Goal: Task Accomplishment & Management: Manage account settings

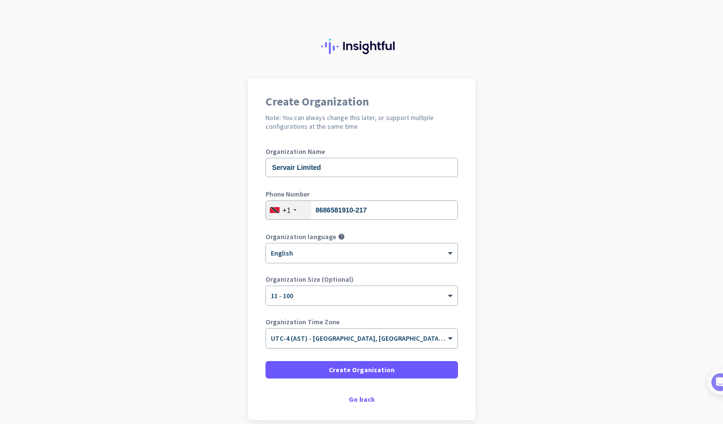
click at [351, 339] on input "text" at bounding box center [352, 334] width 163 height 7
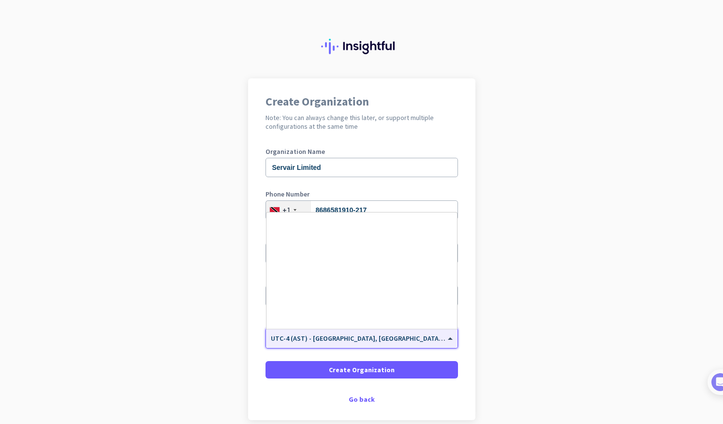
scroll to position [750, 0]
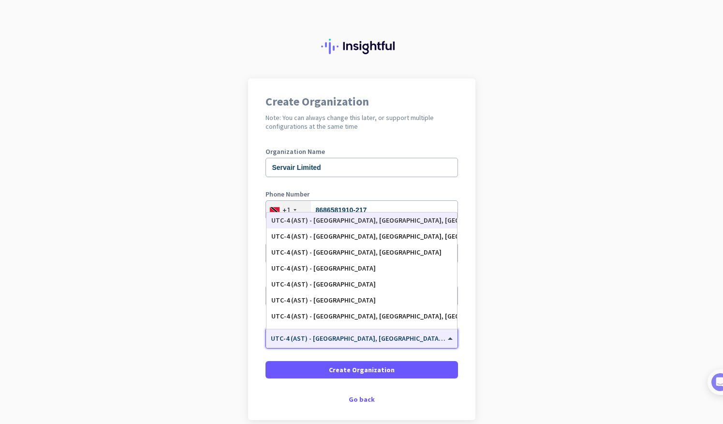
click at [351, 339] on input "text" at bounding box center [352, 334] width 163 height 7
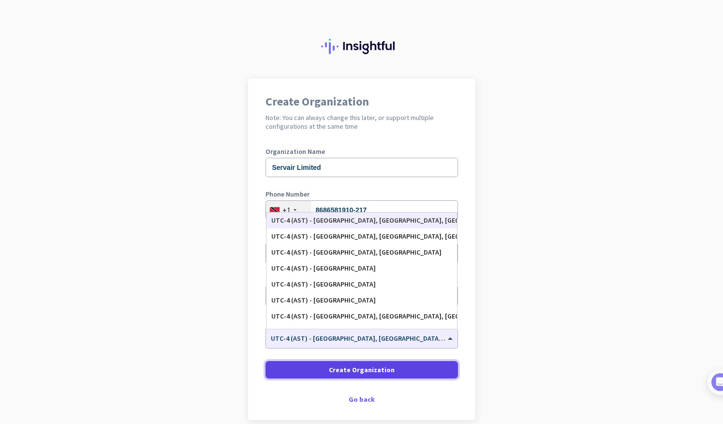
click at [351, 371] on span "Create Organization" at bounding box center [362, 370] width 66 height 10
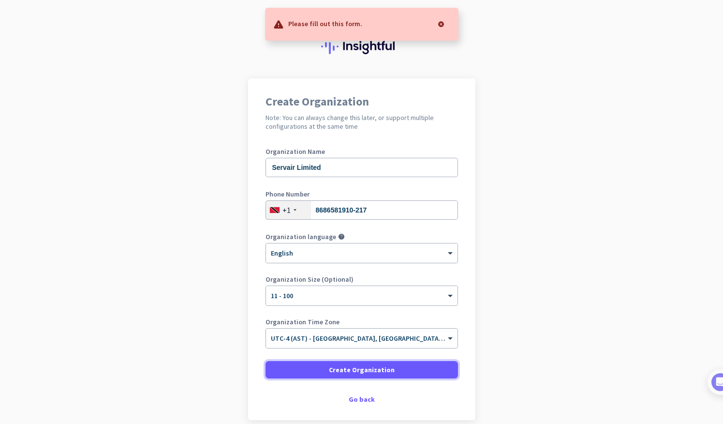
scroll to position [45, 0]
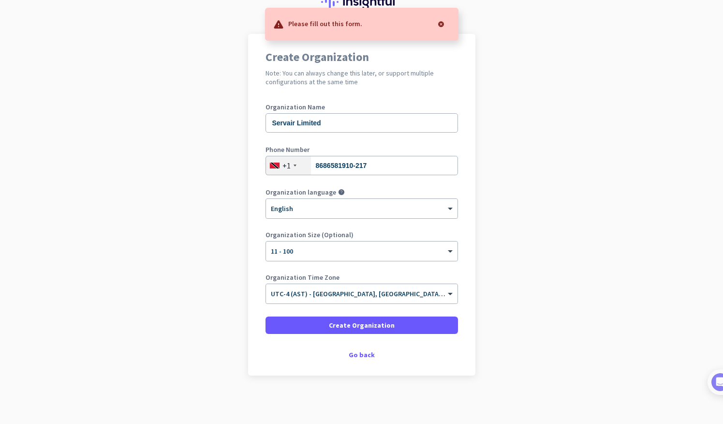
click at [506, 280] on app-onboarding-organization "Create Organization Note: You can always change this later, or support multiple…" at bounding box center [361, 229] width 723 height 390
click at [442, 24] on div at bounding box center [441, 24] width 19 height 19
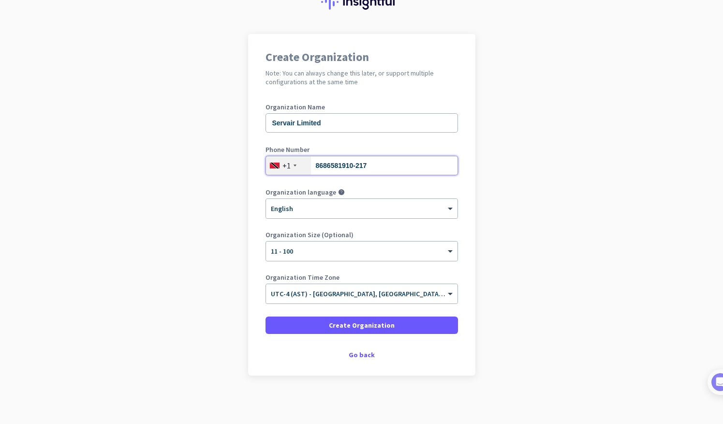
click at [326, 165] on input "8686581910-217" at bounding box center [362, 165] width 193 height 19
click at [336, 293] on input "text" at bounding box center [352, 290] width 163 height 7
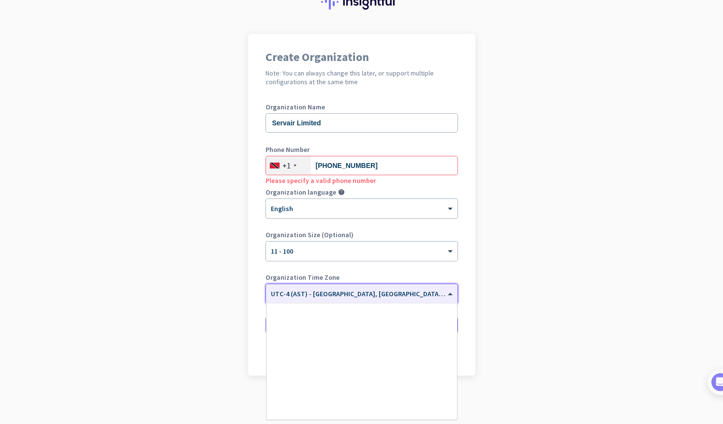
scroll to position [750, 0]
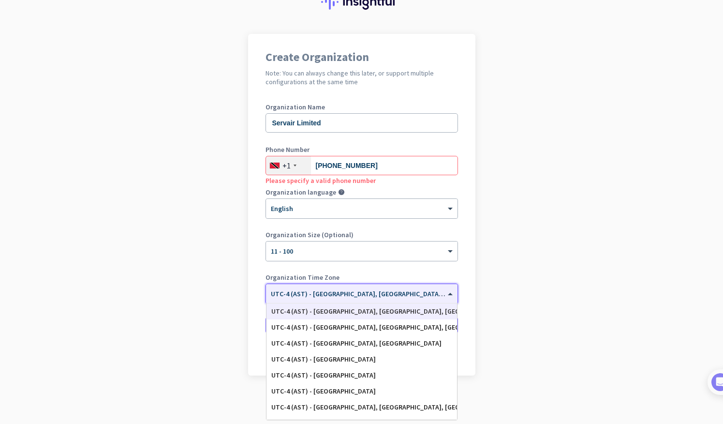
click at [345, 309] on div "UTC-4 (AST) - [GEOGRAPHIC_DATA], [GEOGRAPHIC_DATA], [GEOGRAPHIC_DATA][PERSON_NA…" at bounding box center [361, 311] width 181 height 8
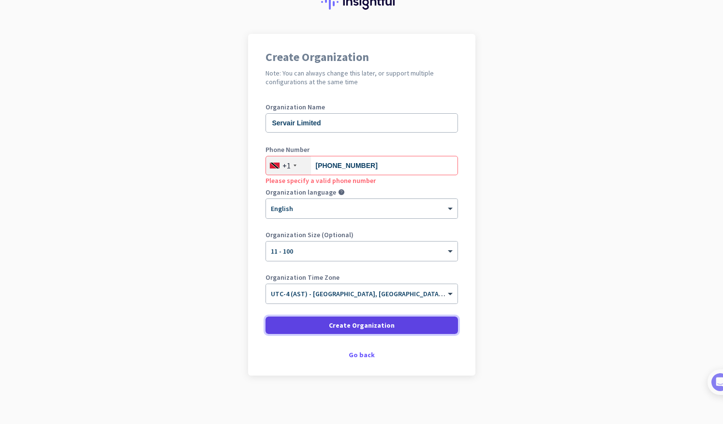
click at [360, 323] on span "Create Organization" at bounding box center [362, 325] width 66 height 10
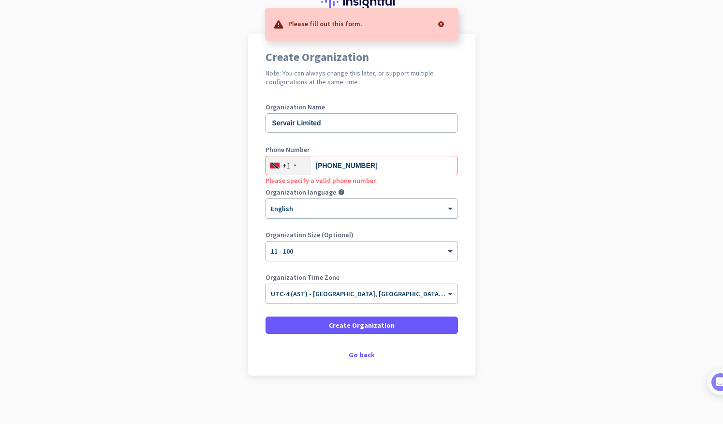
click at [442, 23] on div at bounding box center [441, 24] width 19 height 19
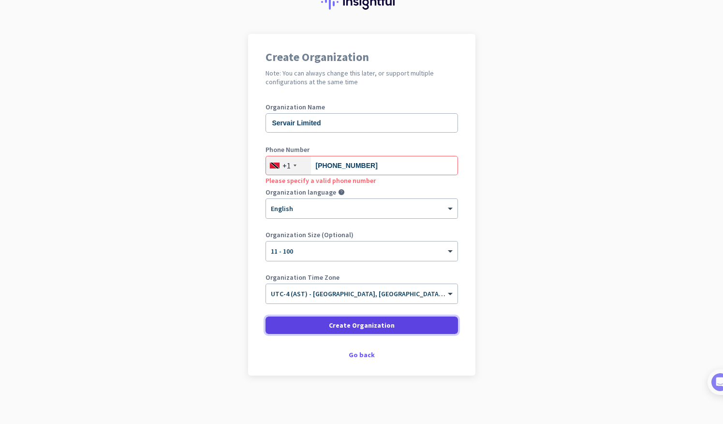
click at [281, 318] on span at bounding box center [362, 325] width 193 height 23
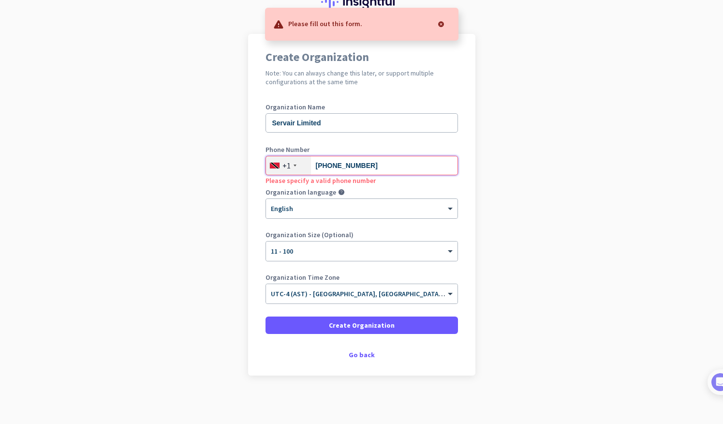
click at [359, 167] on input "[PHONE_NUMBER]" at bounding box center [362, 165] width 193 height 19
click at [329, 167] on input "868-6581910217" at bounding box center [362, 165] width 193 height 19
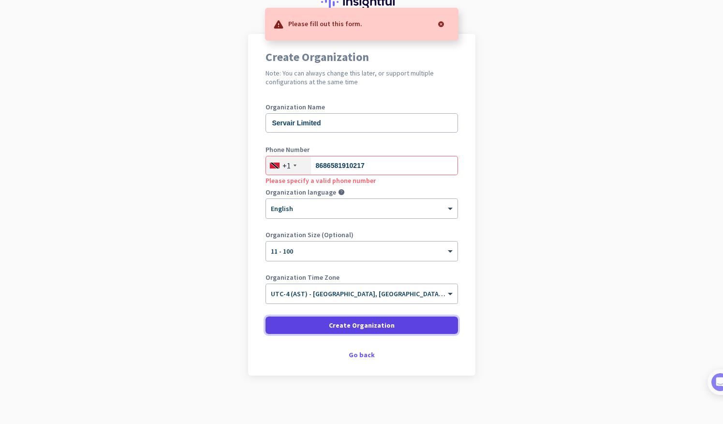
click at [347, 324] on span "Create Organization" at bounding box center [362, 325] width 66 height 10
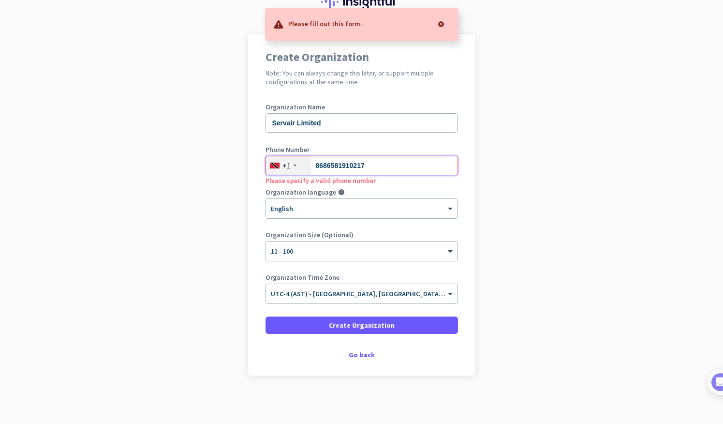
click at [365, 168] on input "8686581910217" at bounding box center [362, 165] width 193 height 19
type input "8"
click at [291, 167] on div "+1" at bounding box center [288, 165] width 45 height 18
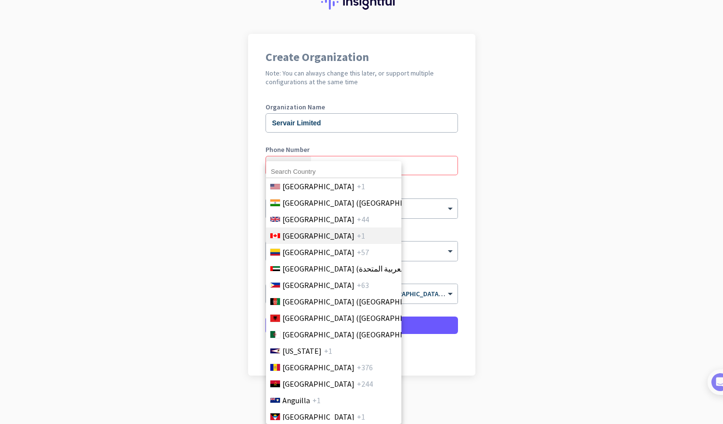
click at [301, 238] on span "[GEOGRAPHIC_DATA]" at bounding box center [319, 236] width 72 height 12
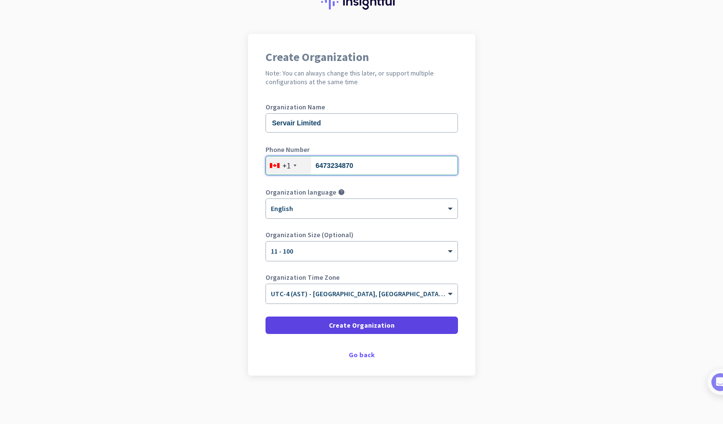
type input "6473234870"
click at [346, 329] on span "Create Organization" at bounding box center [362, 325] width 66 height 10
click at [360, 323] on span "Create Organization" at bounding box center [362, 325] width 66 height 10
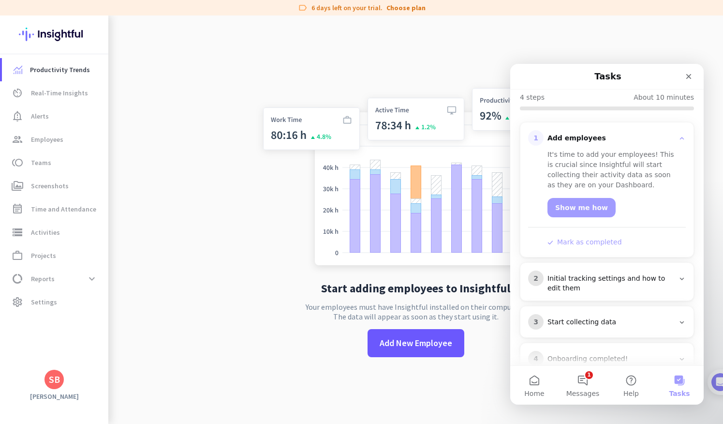
scroll to position [105, 0]
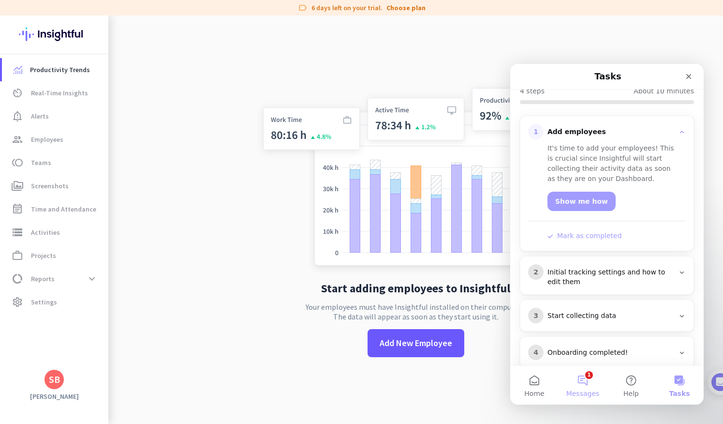
click at [580, 383] on button "1 Messages" at bounding box center [583, 385] width 48 height 39
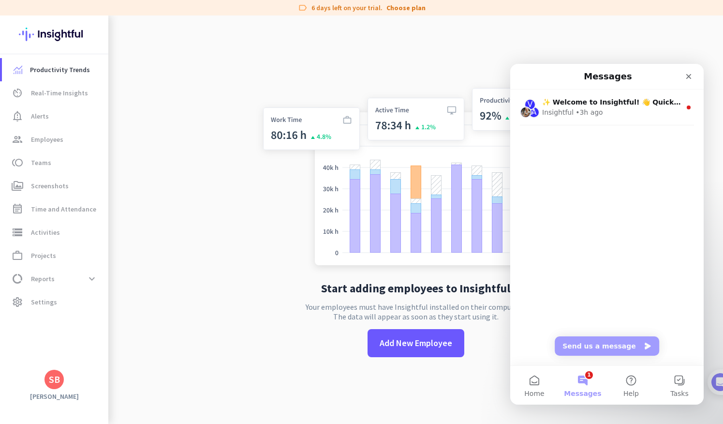
click at [231, 376] on app-no-employees "Start adding employees to Insightful Your employees must have Insightful instal…" at bounding box center [415, 227] width 615 height 424
click at [61, 299] on span "settings Settings" at bounding box center [55, 302] width 91 height 12
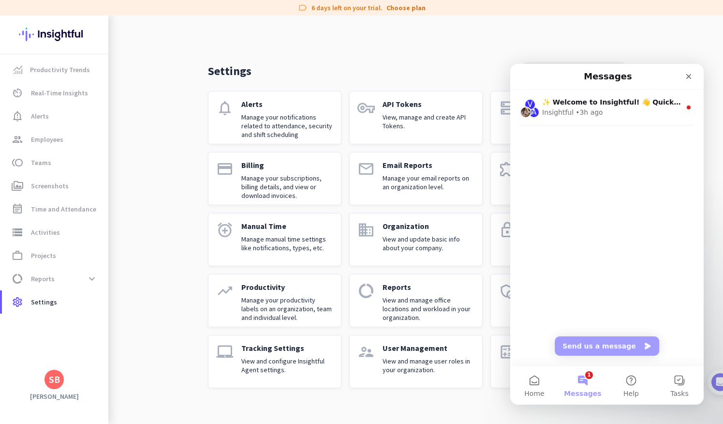
click at [680, 75] on div "Intercom messenger" at bounding box center [666, 76] width 62 height 17
click at [685, 75] on div "Close" at bounding box center [688, 76] width 17 height 17
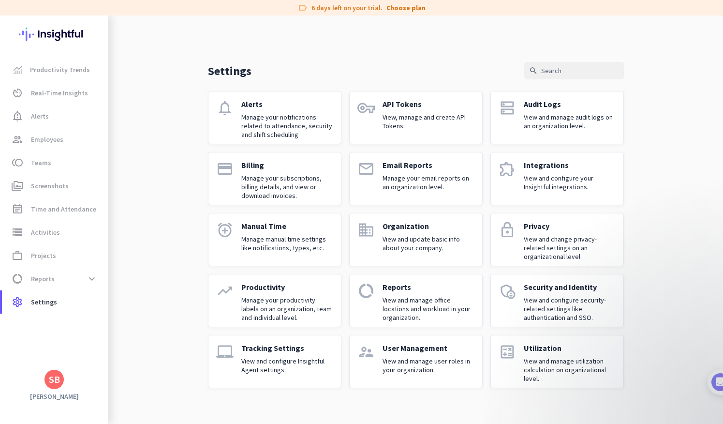
click at [287, 315] on p "Manage your productivity labels on an organization, team and individual level." at bounding box center [287, 309] width 92 height 26
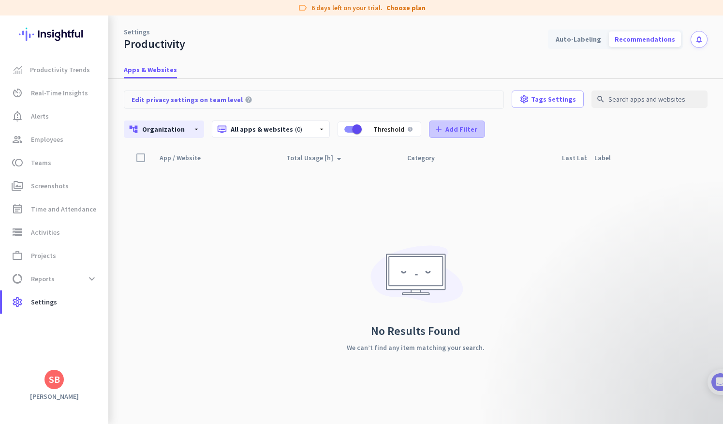
drag, startPoint x: 449, startPoint y: 108, endPoint x: 439, endPoint y: 131, distance: 25.0
click at [439, 131] on div "Edit privacy settings on team level help settings Tags Settings search account_…" at bounding box center [416, 114] width 584 height 70
click at [459, 155] on div "Category" at bounding box center [477, 158] width 155 height 18
click at [455, 150] on div "Category" at bounding box center [477, 158] width 155 height 18
click at [446, 130] on span "Add Filter" at bounding box center [462, 129] width 32 height 10
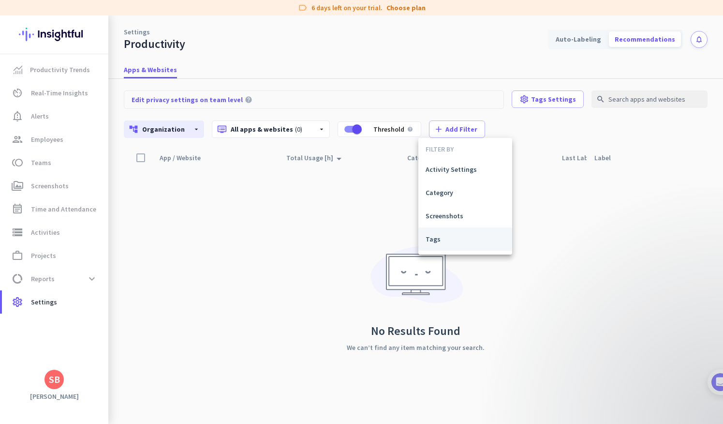
drag, startPoint x: 480, startPoint y: 35, endPoint x: 494, endPoint y: 248, distance: 213.3
click at [494, 248] on div "FILTER BY Activity Settings Category Screenshots Tags" at bounding box center [361, 212] width 723 height 424
click at [556, 250] on div at bounding box center [361, 212] width 723 height 424
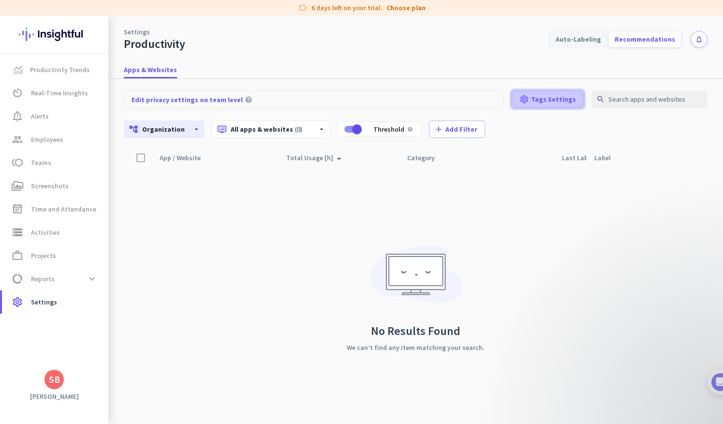
click at [552, 104] on span at bounding box center [547, 99] width 71 height 23
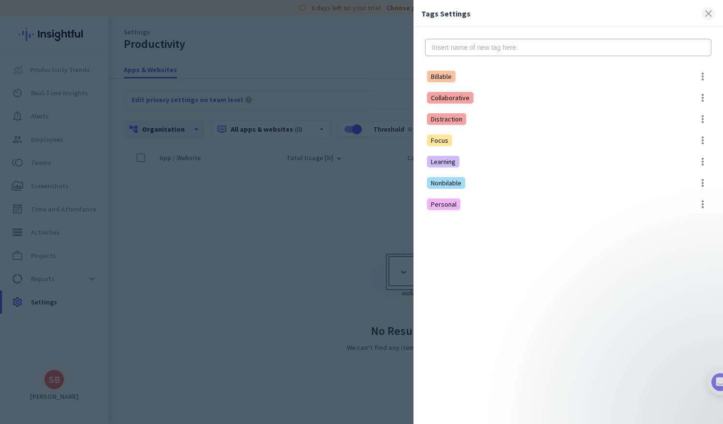
click at [712, 16] on span at bounding box center [709, 14] width 14 height 14
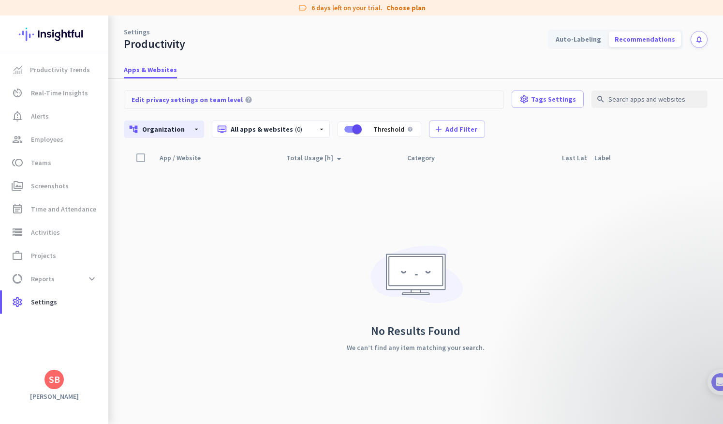
click at [603, 205] on div "App / Website arrow_drop_up Total Usage [h] arrow_drop_up Category Last Label U…" at bounding box center [416, 286] width 584 height 275
drag, startPoint x: 217, startPoint y: 36, endPoint x: 146, endPoint y: 177, distance: 158.0
click at [147, 177] on div "Settings Productivity Auto-Labeling Recommendations notifications Apps & Websit…" at bounding box center [415, 219] width 615 height 408
click at [211, 249] on div "App / Website arrow_drop_up Total Usage [h] arrow_drop_up Category Last Label U…" at bounding box center [416, 286] width 584 height 275
click at [168, 251] on div "App / Website arrow_drop_up Total Usage [h] arrow_drop_up Category Last Label U…" at bounding box center [416, 286] width 584 height 275
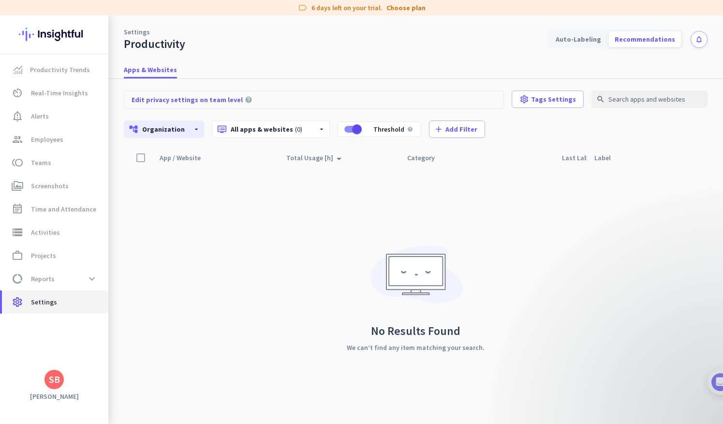
click at [58, 293] on link "settings Settings" at bounding box center [55, 301] width 106 height 23
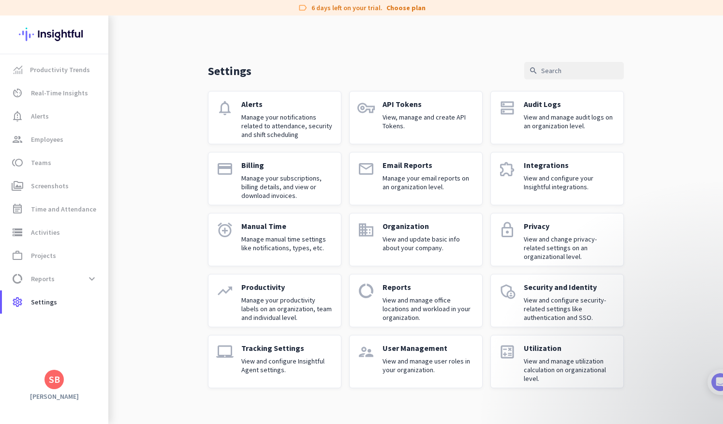
click at [202, 226] on div "Settings search notifications Alerts Manage your notifications related to atten…" at bounding box center [415, 209] width 615 height 388
click at [279, 357] on p "View and configure Insightful Agent settings." at bounding box center [287, 365] width 92 height 17
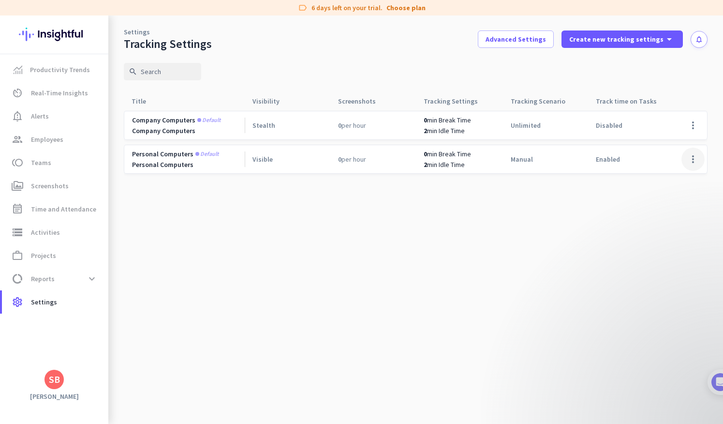
click at [695, 156] on span at bounding box center [693, 159] width 23 height 23
click at [670, 178] on span "Edit" at bounding box center [674, 180] width 46 height 10
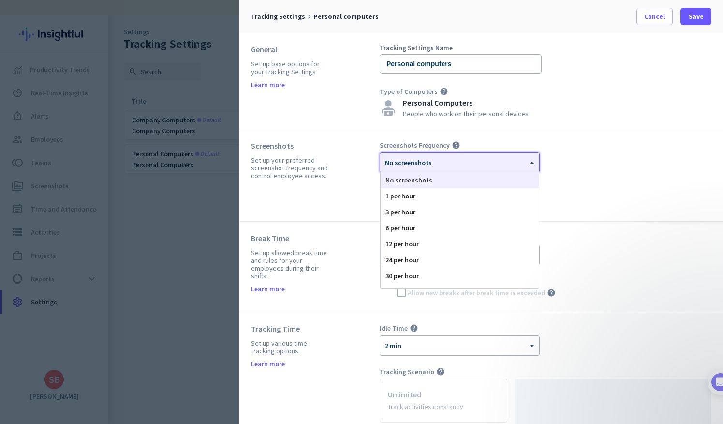
click at [466, 166] on div "× No screenshots" at bounding box center [453, 163] width 147 height 8
click at [407, 228] on div "6 per hour" at bounding box center [460, 228] width 158 height 16
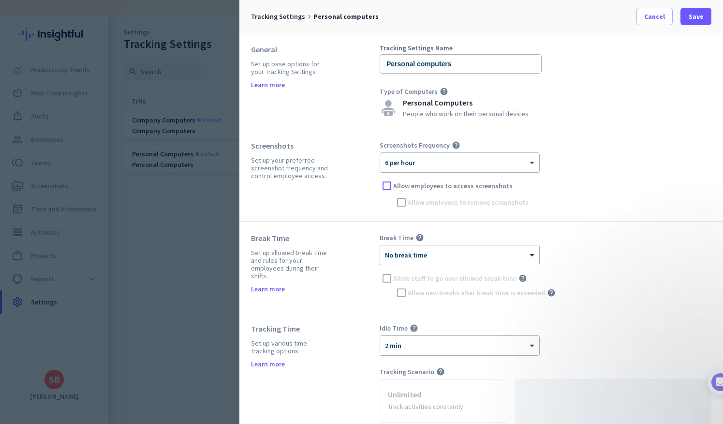
click at [434, 99] on div "Personal Computers" at bounding box center [466, 103] width 126 height 8
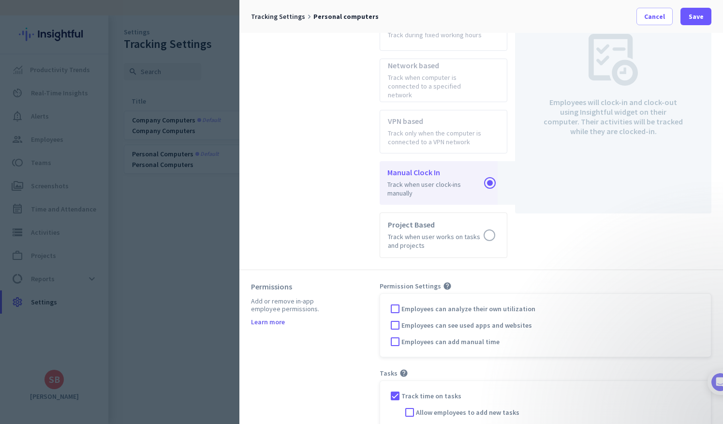
scroll to position [430, 0]
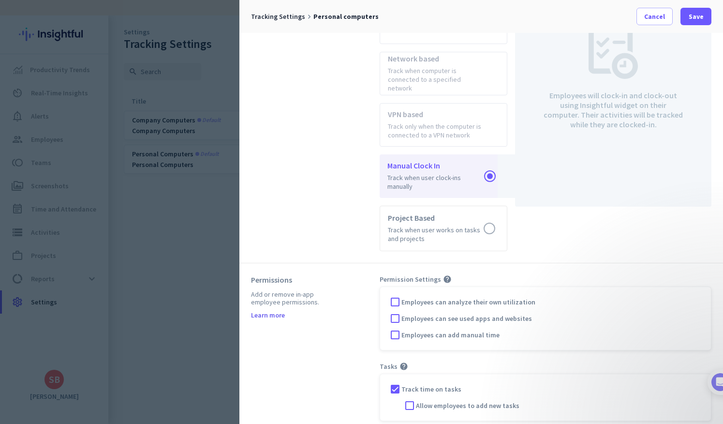
click at [496, 314] on span "Employees can see used apps and websites" at bounding box center [467, 319] width 131 height 10
click at [0, 0] on input "Employees can see used apps and websites" at bounding box center [0, 0] width 0 height 0
click at [481, 297] on span "Employees can analyze their own utilization" at bounding box center [469, 302] width 134 height 10
click at [0, 0] on input "Employees can analyze their own utilization" at bounding box center [0, 0] width 0 height 0
click at [509, 298] on span "Employees can analyze their own utilization" at bounding box center [469, 302] width 134 height 10
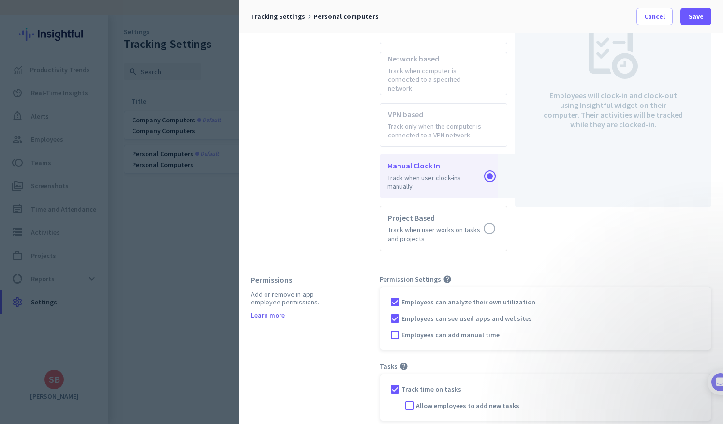
click at [0, 0] on input "Employees can analyze their own utilization" at bounding box center [0, 0] width 0 height 0
click at [479, 314] on span "Employees can see used apps and websites" at bounding box center [467, 319] width 131 height 10
click at [0, 0] on input "Employees can see used apps and websites" at bounding box center [0, 0] width 0 height 0
drag, startPoint x: 575, startPoint y: 122, endPoint x: 575, endPoint y: 278, distance: 156.3
click at [575, 278] on form "General Set up base options for your Tracking Settings Learn more Tracking Sett…" at bounding box center [482, 17] width 484 height 829
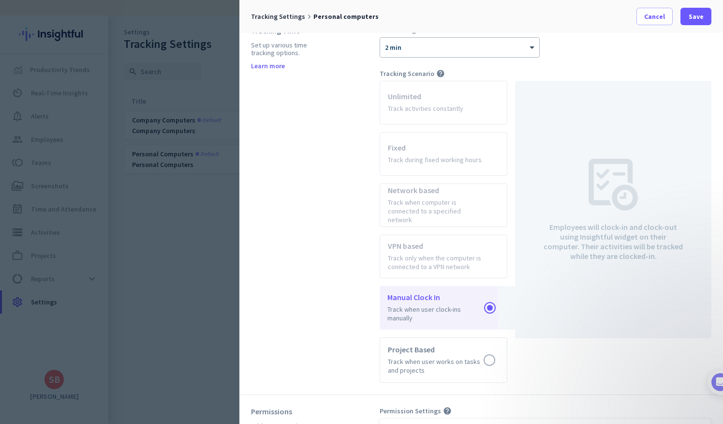
scroll to position [318, 0]
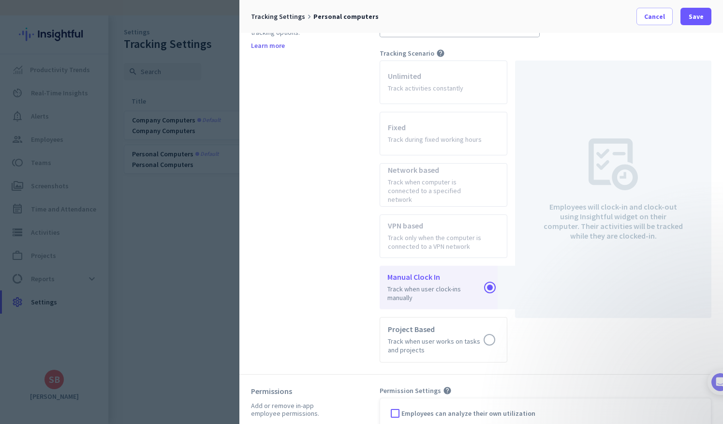
click at [560, 286] on div "Employees will clock-in and clock-out using Insightful widget on their computer…" at bounding box center [613, 189] width 140 height 242
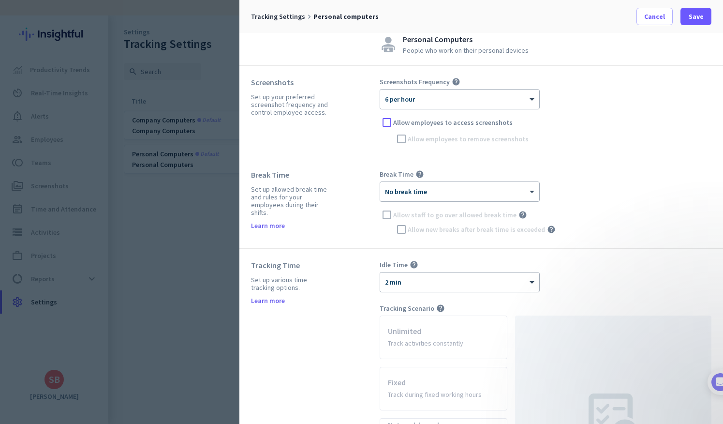
scroll to position [50, 0]
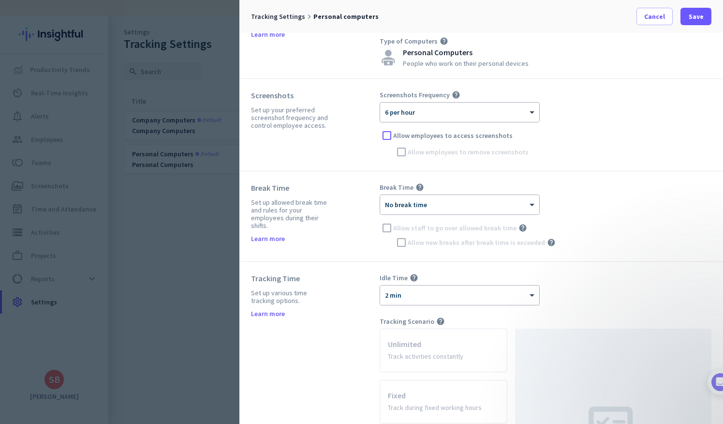
click at [473, 219] on div "× No break time Allow staff to go over allowed break time help [PERSON_NAME] ne…" at bounding box center [546, 222] width 332 height 55
click at [459, 208] on div "× No break time" at bounding box center [453, 205] width 147 height 8
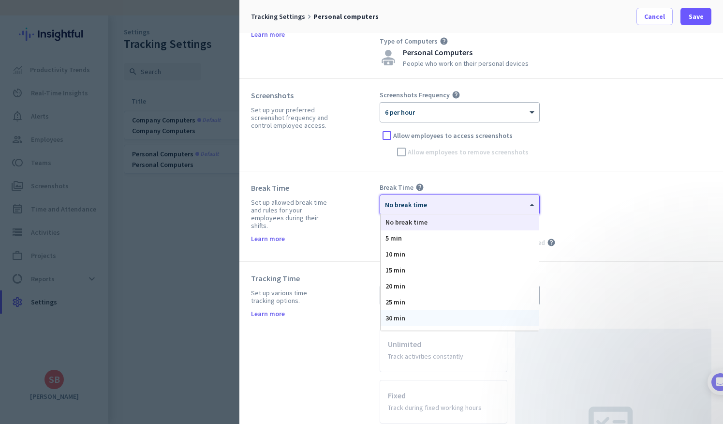
click at [421, 321] on div "30 min" at bounding box center [460, 318] width 158 height 16
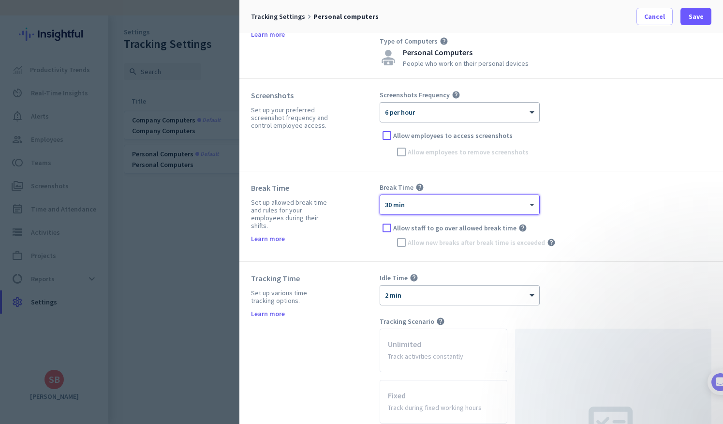
click at [478, 229] on span "Allow staff to go over allowed break time" at bounding box center [454, 228] width 123 height 10
click at [0, 0] on input "Allow staff to go over allowed break time" at bounding box center [0, 0] width 0 height 0
click at [446, 230] on span "Allow staff to go over allowed break time" at bounding box center [454, 228] width 123 height 10
click at [0, 0] on input "Allow staff to go over allowed break time" at bounding box center [0, 0] width 0 height 0
click at [394, 194] on div "Break Time help × 30 min Allow staff to go over allowed break time help [PERSON…" at bounding box center [546, 216] width 332 height 67
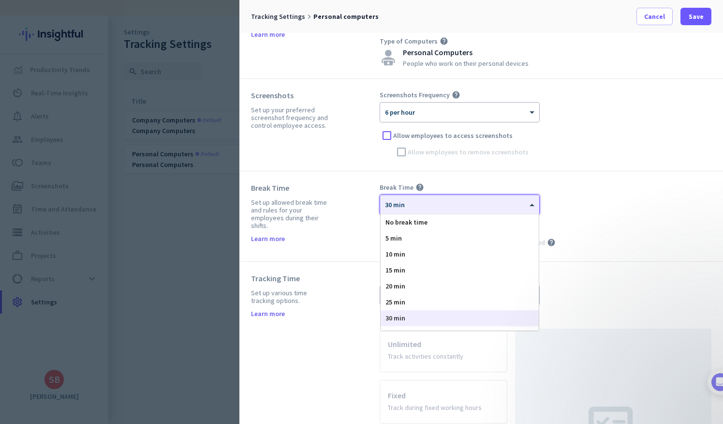
click at [410, 205] on div at bounding box center [459, 201] width 159 height 8
click at [420, 223] on span "No break time" at bounding box center [407, 222] width 42 height 9
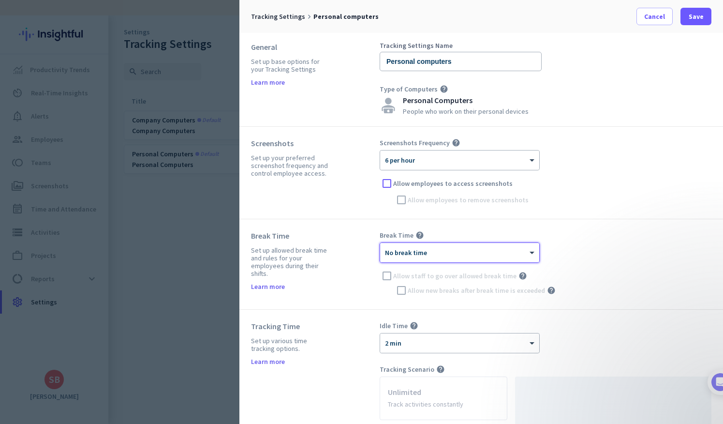
scroll to position [0, 0]
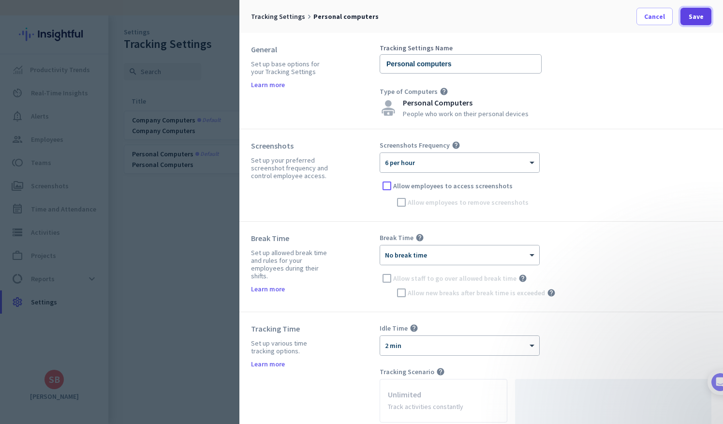
click at [685, 22] on span at bounding box center [696, 16] width 31 height 23
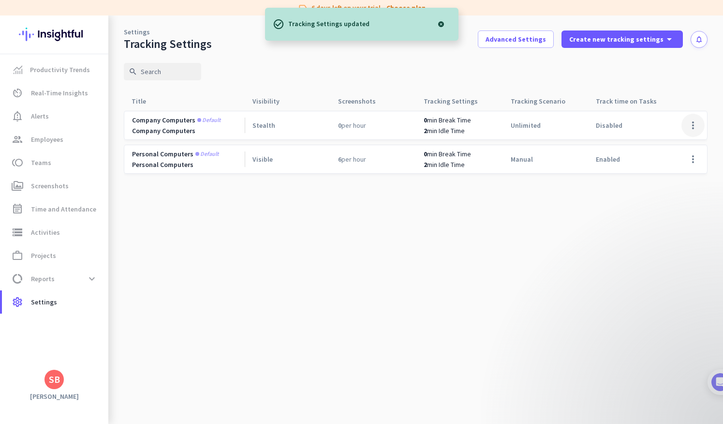
click at [692, 130] on span at bounding box center [693, 125] width 23 height 23
click at [676, 145] on span "Edit" at bounding box center [674, 146] width 46 height 10
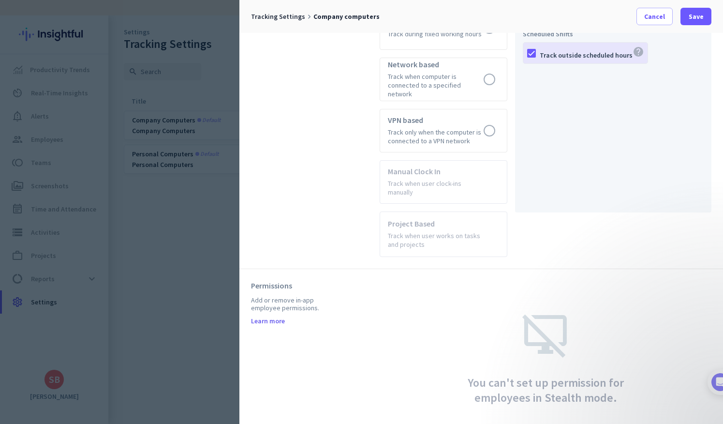
scroll to position [507, 0]
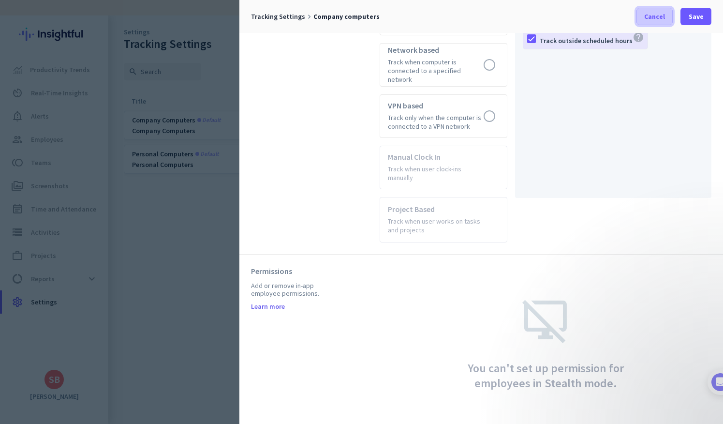
click at [652, 19] on span "Cancel" at bounding box center [654, 17] width 21 height 10
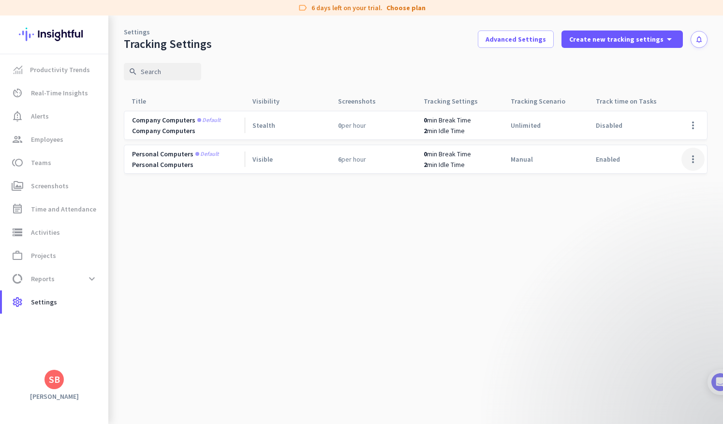
click at [691, 156] on span at bounding box center [693, 159] width 23 height 23
click at [672, 177] on span "Edit" at bounding box center [674, 180] width 46 height 10
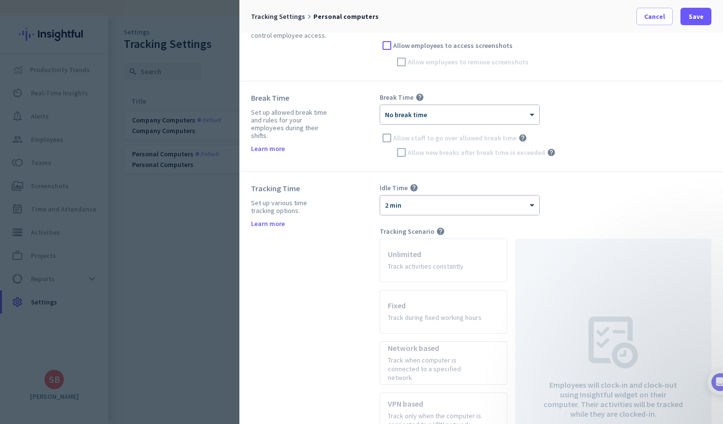
click at [440, 254] on app-radio-card "Unlimited Track activities constantly" at bounding box center [444, 261] width 128 height 44
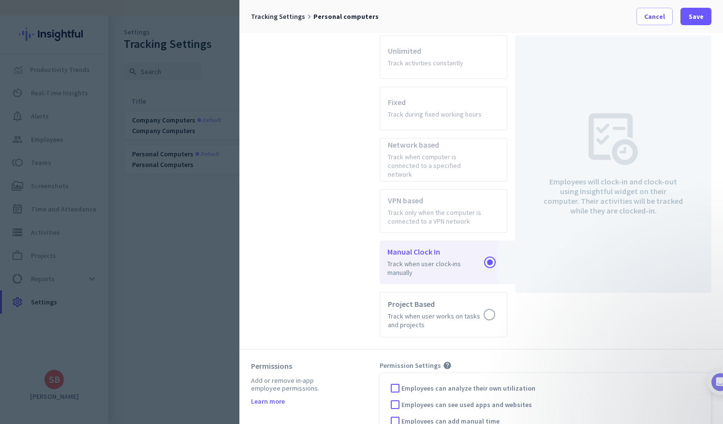
scroll to position [430, 0]
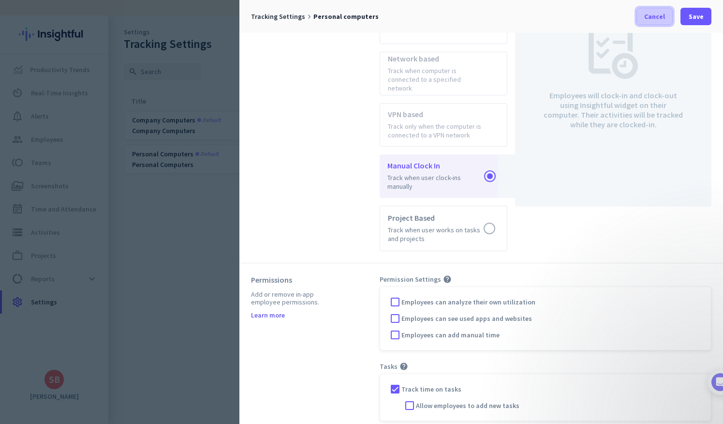
click at [645, 24] on span at bounding box center [654, 16] width 35 height 23
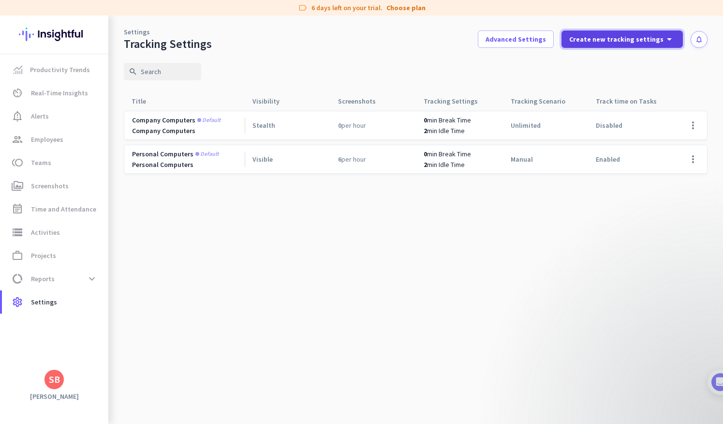
click at [655, 49] on span at bounding box center [622, 39] width 121 height 23
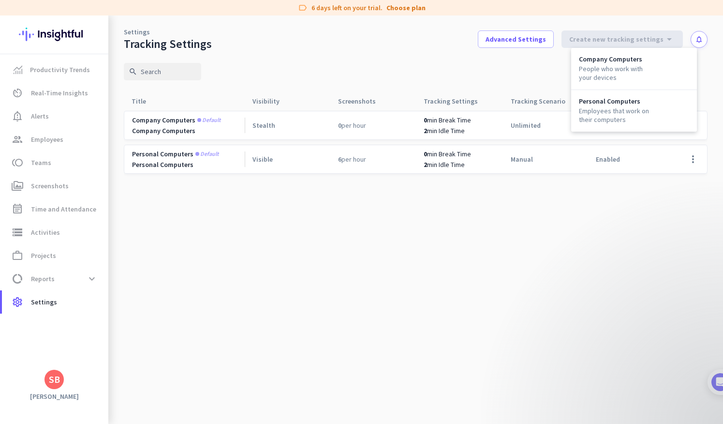
click at [67, 171] on div at bounding box center [361, 212] width 723 height 424
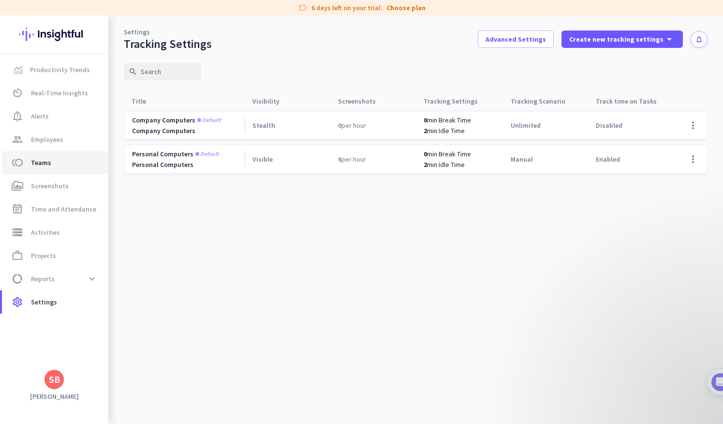
click at [65, 165] on span "toll Teams" at bounding box center [55, 163] width 91 height 12
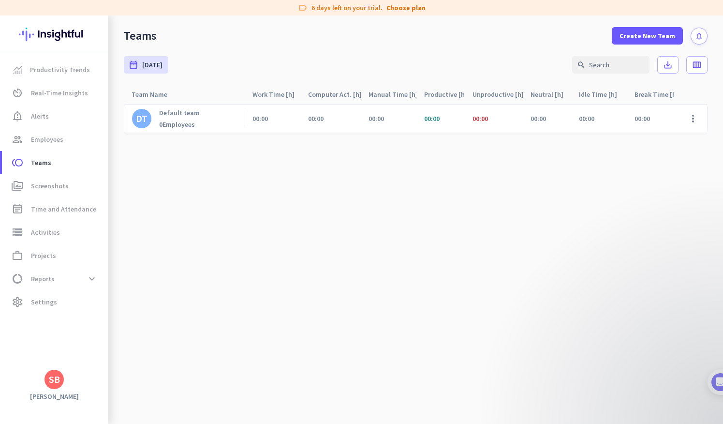
drag, startPoint x: 313, startPoint y: 53, endPoint x: 142, endPoint y: 212, distance: 233.1
click at [257, 258] on app-teams-table "date_range [DATE] [DATE] - [DATE] search save_alt calendar_view_week Team Name …" at bounding box center [416, 234] width 584 height 379
click at [64, 132] on link "group Employees" at bounding box center [55, 139] width 106 height 23
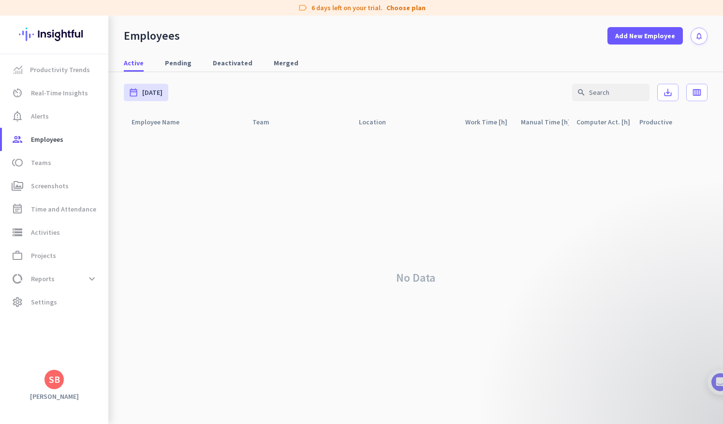
click at [283, 195] on div "No Data" at bounding box center [416, 277] width 584 height 293
click at [663, 34] on span "Add New Employee" at bounding box center [645, 36] width 60 height 10
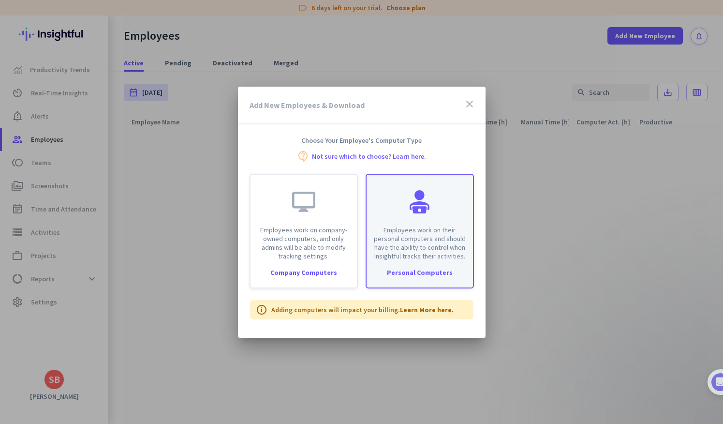
click at [433, 246] on p "Employees work on their personal computers and should have the ability to contr…" at bounding box center [420, 242] width 95 height 35
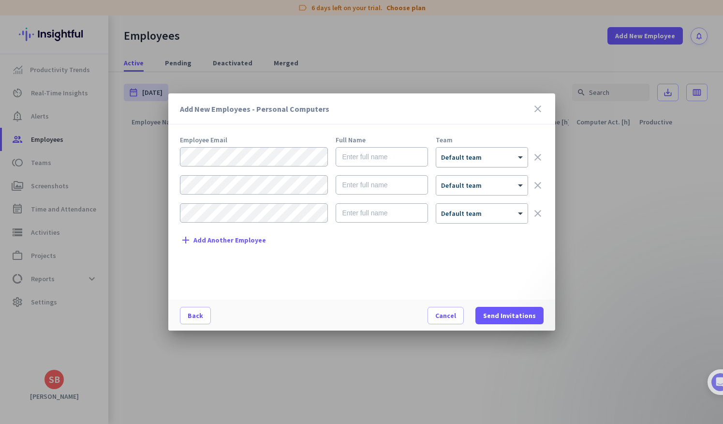
click at [476, 159] on span "Default team" at bounding box center [461, 157] width 41 height 9
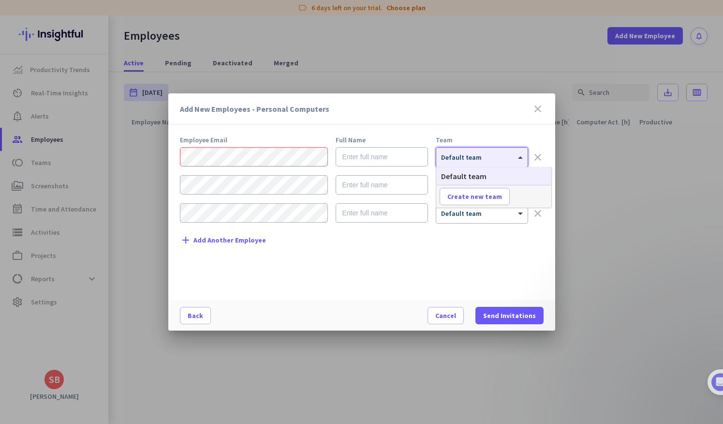
click at [420, 268] on div "Employee Email Full Name Team × Default team clear × Default team clear × Defau…" at bounding box center [366, 212] width 372 height 153
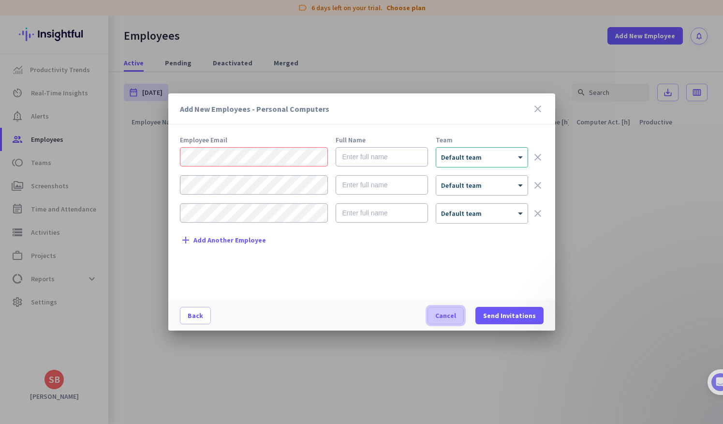
click at [456, 315] on span "Cancel" at bounding box center [445, 316] width 21 height 10
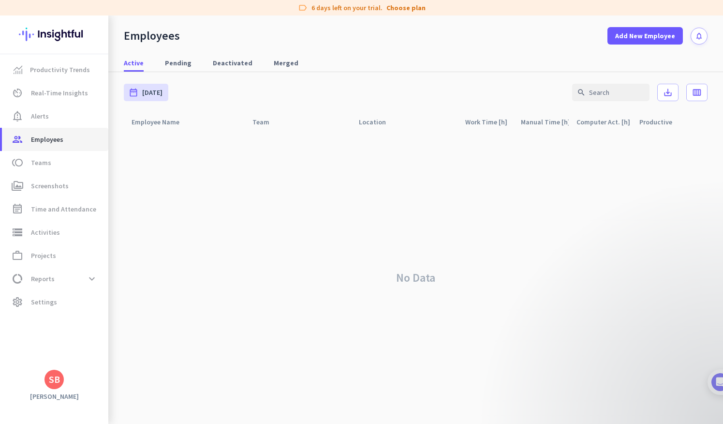
click at [100, 135] on span "group Employees" at bounding box center [55, 140] width 91 height 12
click at [74, 295] on link "settings Settings" at bounding box center [55, 301] width 106 height 23
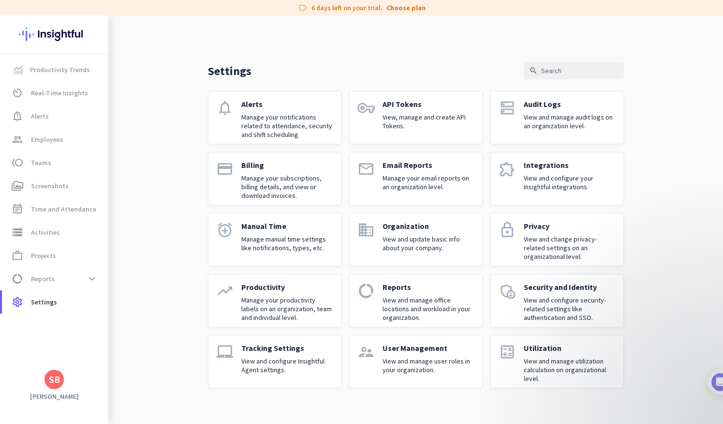
click at [246, 254] on div "Manual Time Manage manual time settings like notifications, types, etc." at bounding box center [287, 239] width 92 height 37
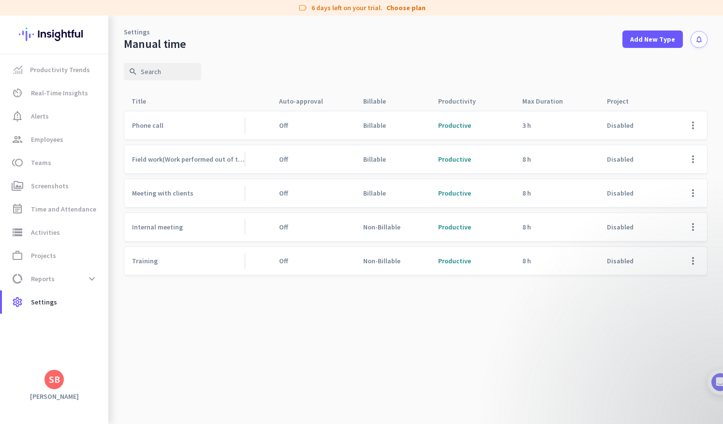
click at [60, 314] on mat-nav-list "Productivity Trends av_timer Real-Time Insights notification_important Alerts g…" at bounding box center [54, 185] width 108 height 263
click at [56, 306] on span "settings Settings" at bounding box center [55, 302] width 91 height 12
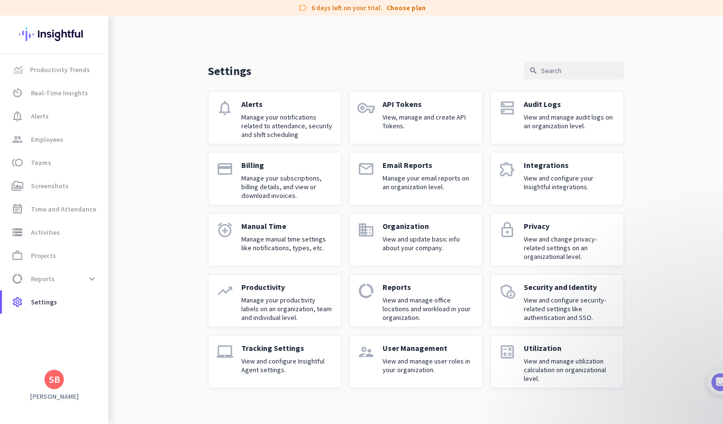
click at [327, 261] on link "alarm_add Manual Time Manage manual time settings like notifications, types, et…" at bounding box center [275, 239] width 134 height 53
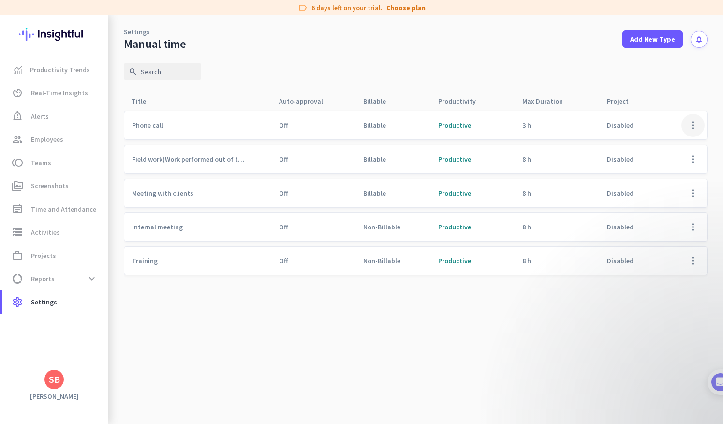
click at [693, 131] on span at bounding box center [693, 125] width 23 height 23
click at [678, 142] on span "Edit" at bounding box center [674, 146] width 46 height 10
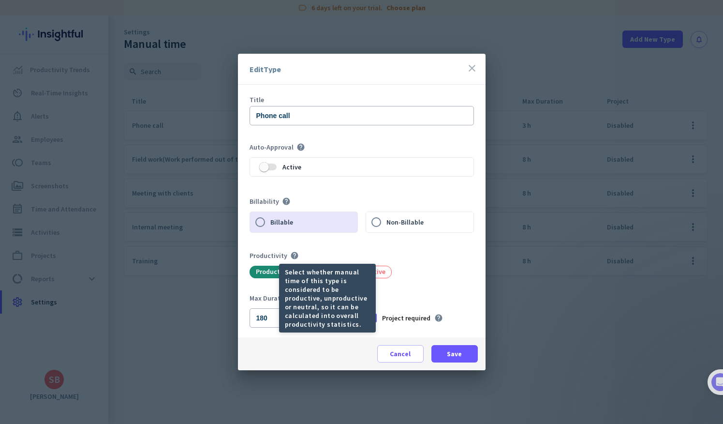
click at [283, 278] on div "Select whether manual time of this type is considered to be productive, unprodu…" at bounding box center [327, 298] width 97 height 69
click at [273, 271] on mat-tooltip-component "Select whether manual time of this type is considered to be productive, unprodu…" at bounding box center [292, 298] width 97 height 69
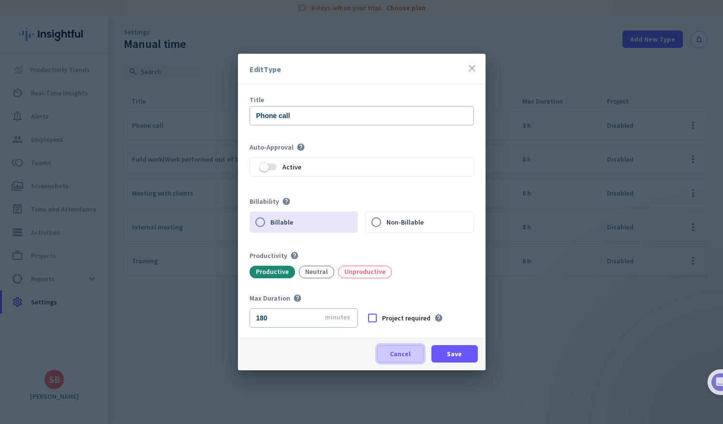
click at [391, 359] on span at bounding box center [400, 353] width 45 height 23
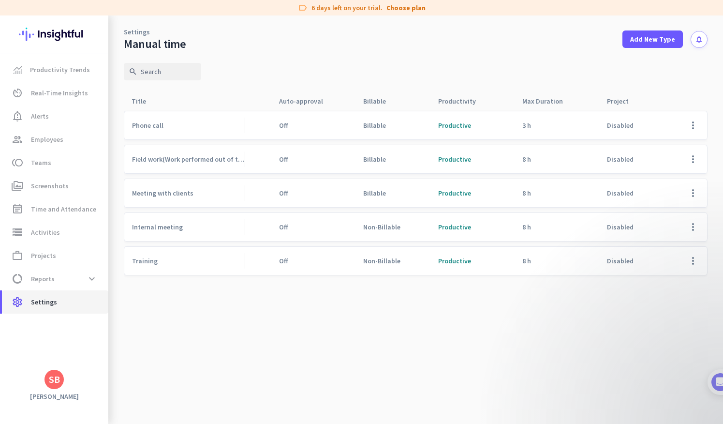
click at [88, 304] on span "settings Settings" at bounding box center [55, 302] width 91 height 12
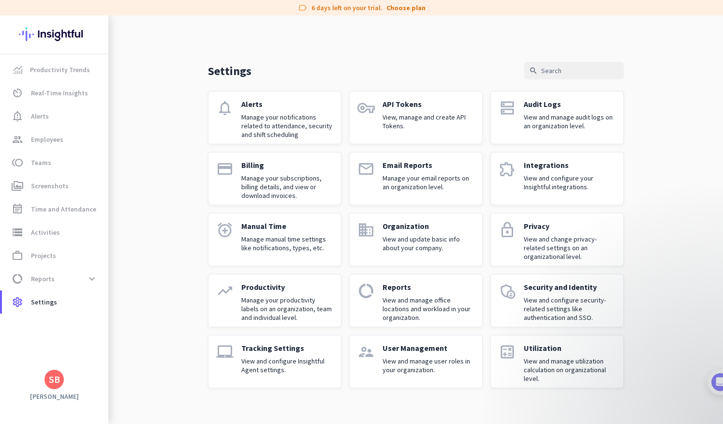
click at [587, 131] on div "Audit Logs View and manage audit logs on an organization level." at bounding box center [570, 117] width 92 height 37
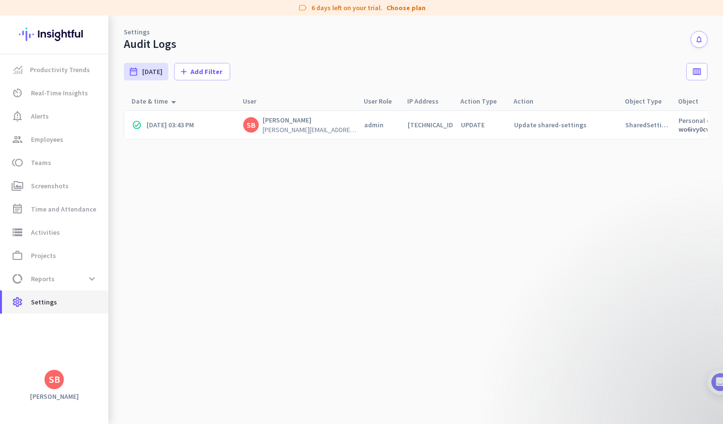
click at [17, 298] on icon "settings" at bounding box center [18, 302] width 12 height 12
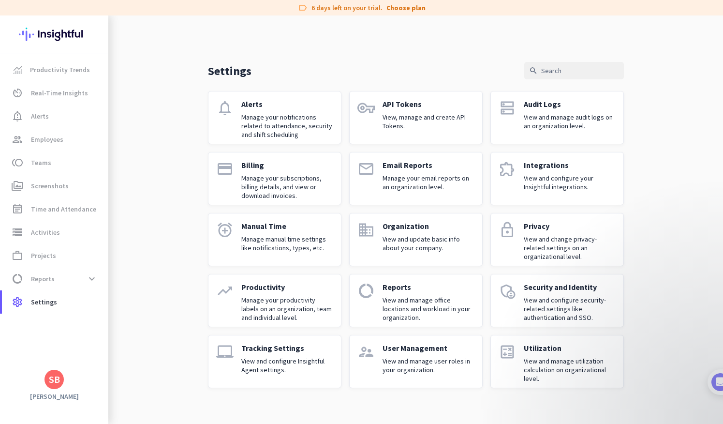
click at [308, 357] on p "View and configure Insightful Agent settings." at bounding box center [287, 365] width 92 height 17
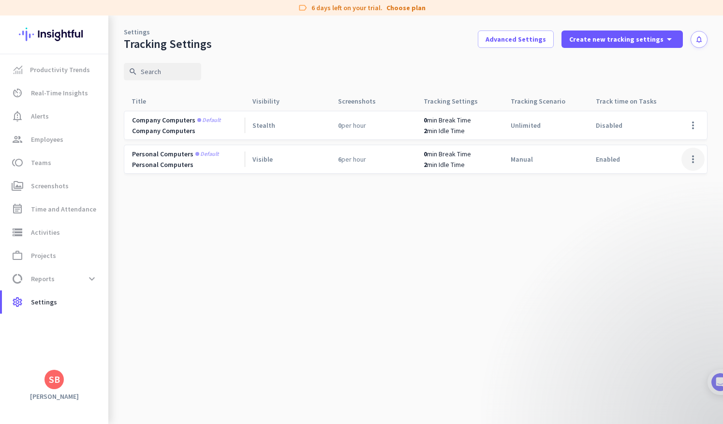
click at [693, 155] on span at bounding box center [693, 159] width 23 height 23
click at [685, 177] on span "Edit" at bounding box center [674, 180] width 46 height 10
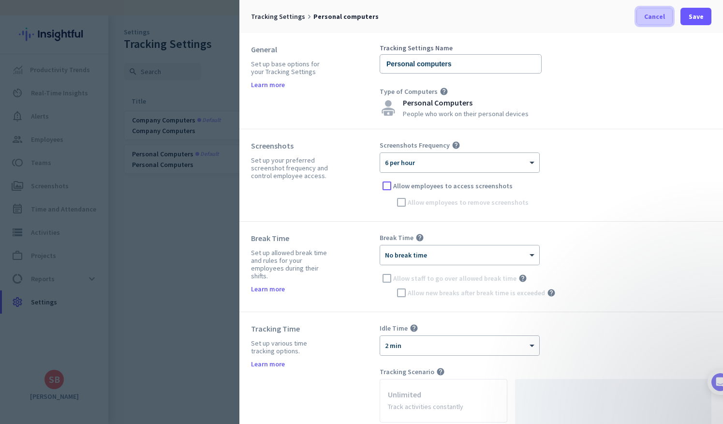
click at [662, 23] on span at bounding box center [654, 16] width 35 height 23
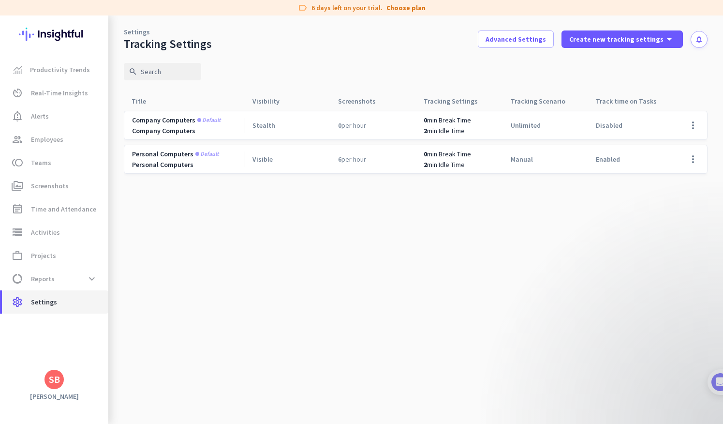
click at [66, 307] on span "settings Settings" at bounding box center [55, 302] width 91 height 12
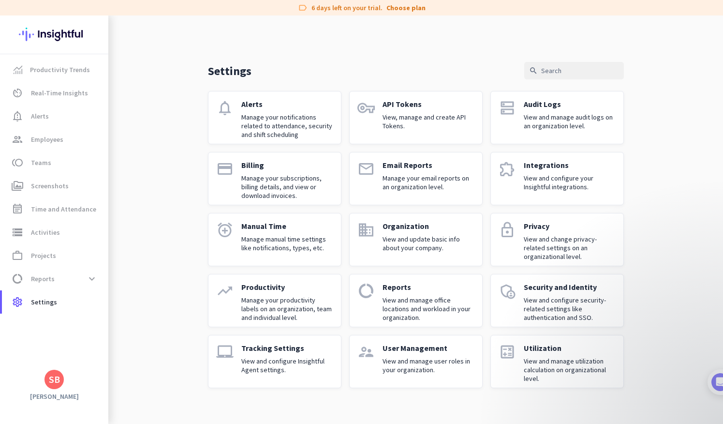
click at [457, 165] on p "Email Reports" at bounding box center [429, 165] width 92 height 10
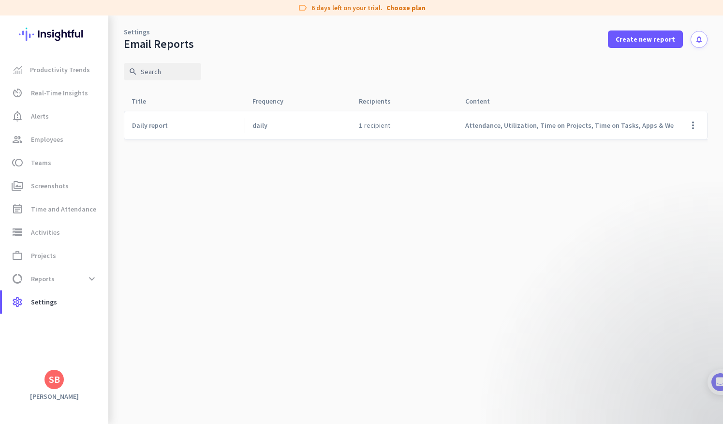
click at [484, 127] on span "Attendance, Utilization, Time on Projects, Time on Tasks, Apps & Websites Usage" at bounding box center [589, 125] width 248 height 9
